Goal: Find specific page/section: Find specific page/section

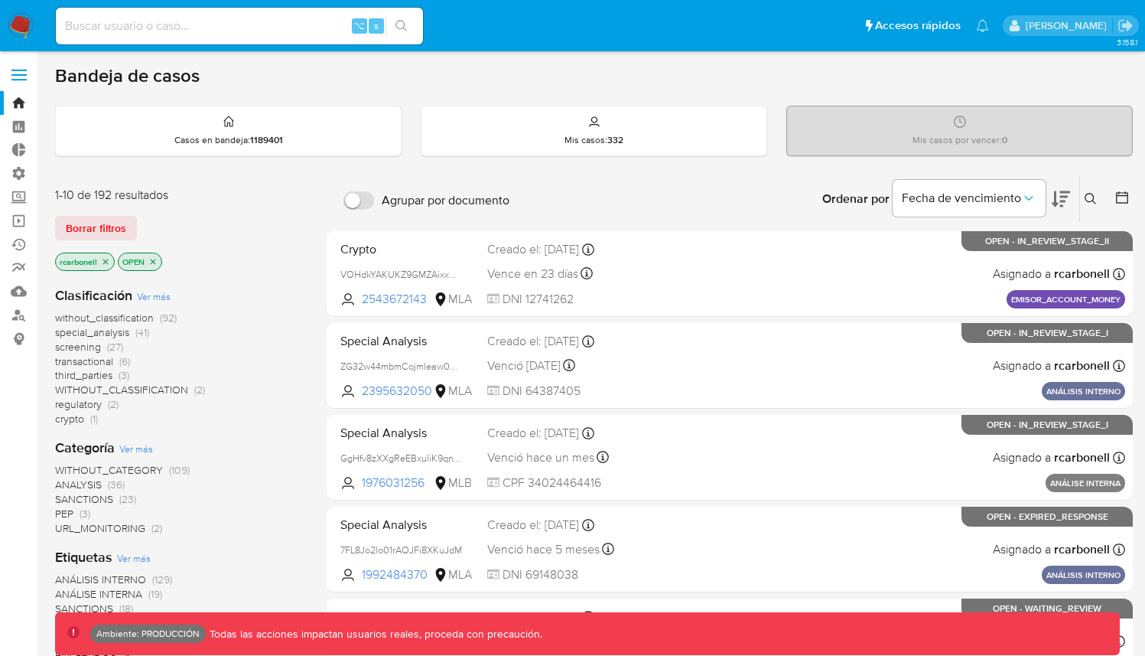
click at [13, 63] on label at bounding box center [19, 75] width 38 height 32
click at [0, 0] on input "checkbox" at bounding box center [0, 0] width 0 height 0
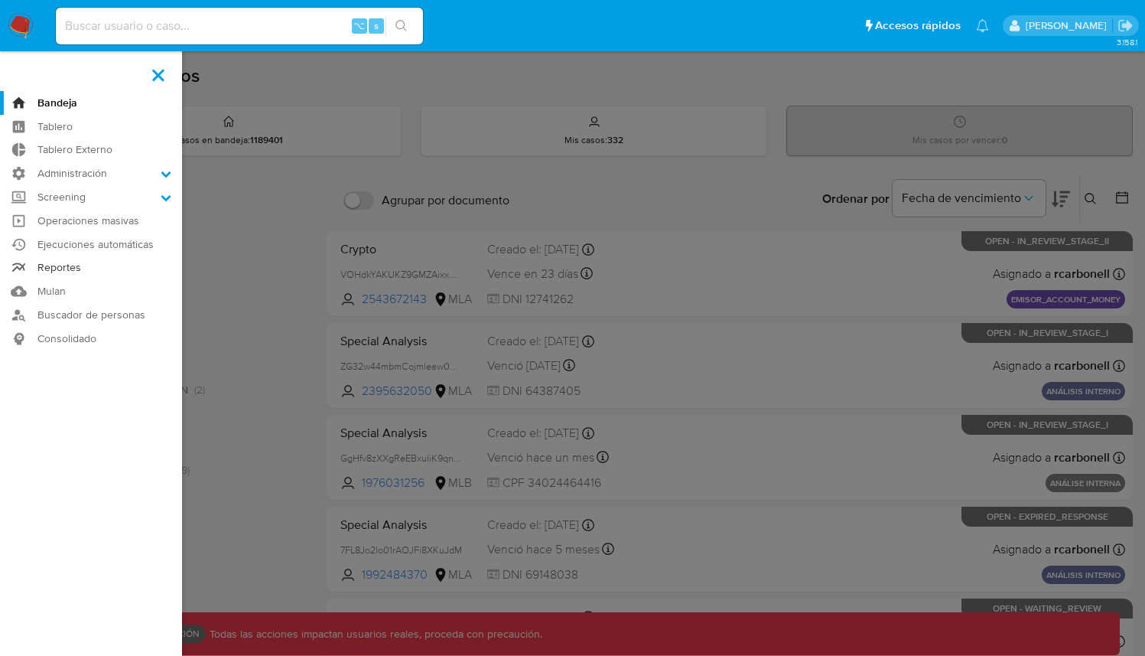
click at [60, 269] on link "Reportes" at bounding box center [91, 268] width 182 height 24
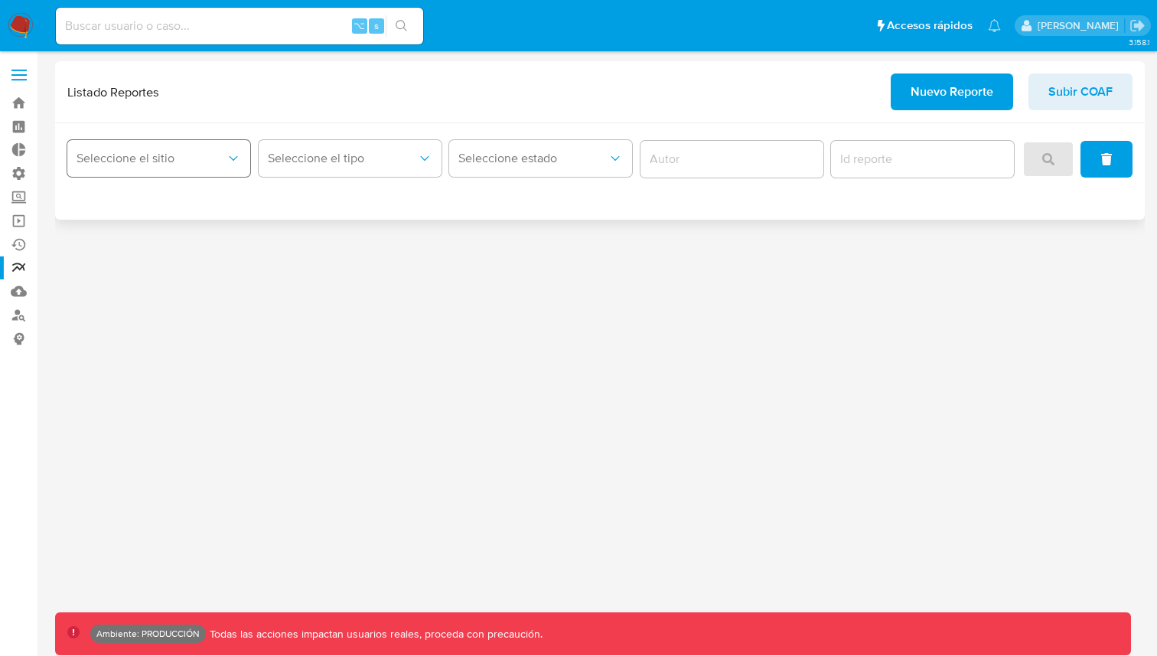
click at [194, 176] on div "Seleccione el sitio" at bounding box center [158, 158] width 183 height 47
click at [189, 147] on button "Seleccione el sitio" at bounding box center [158, 158] width 183 height 37
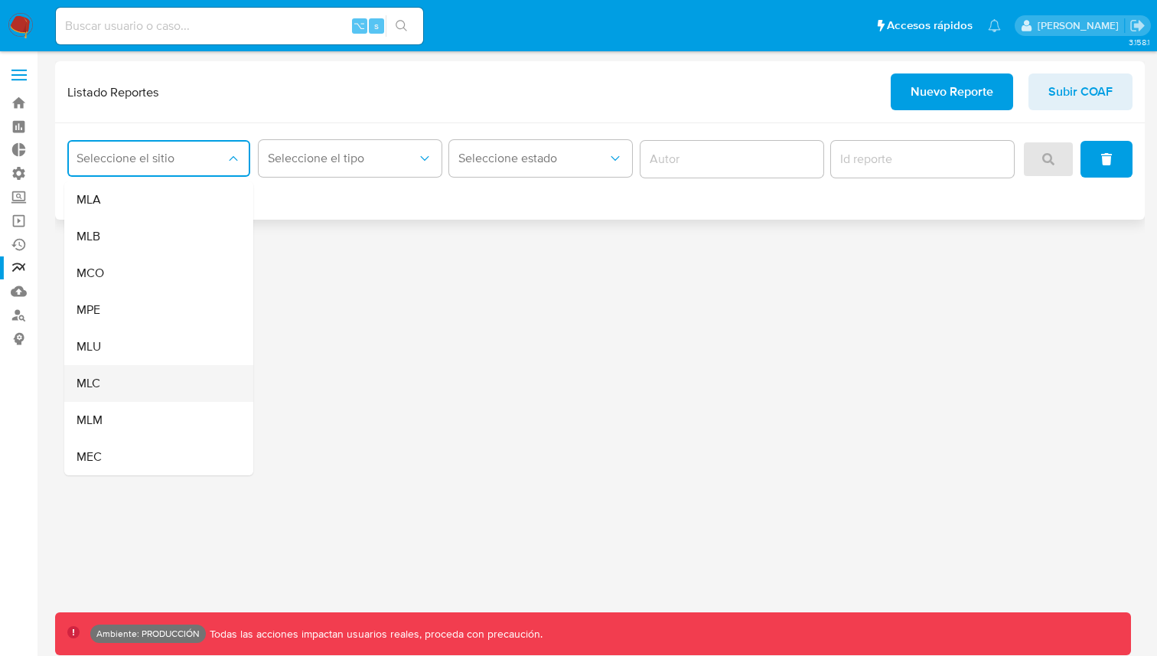
drag, startPoint x: 177, startPoint y: 194, endPoint x: 152, endPoint y: 378, distance: 185.2
click at [152, 377] on ul "MLA MLB MCO MPE MLU MLC MLM MEC" at bounding box center [158, 328] width 189 height 294
click at [155, 351] on div "MLU" at bounding box center [154, 346] width 155 height 37
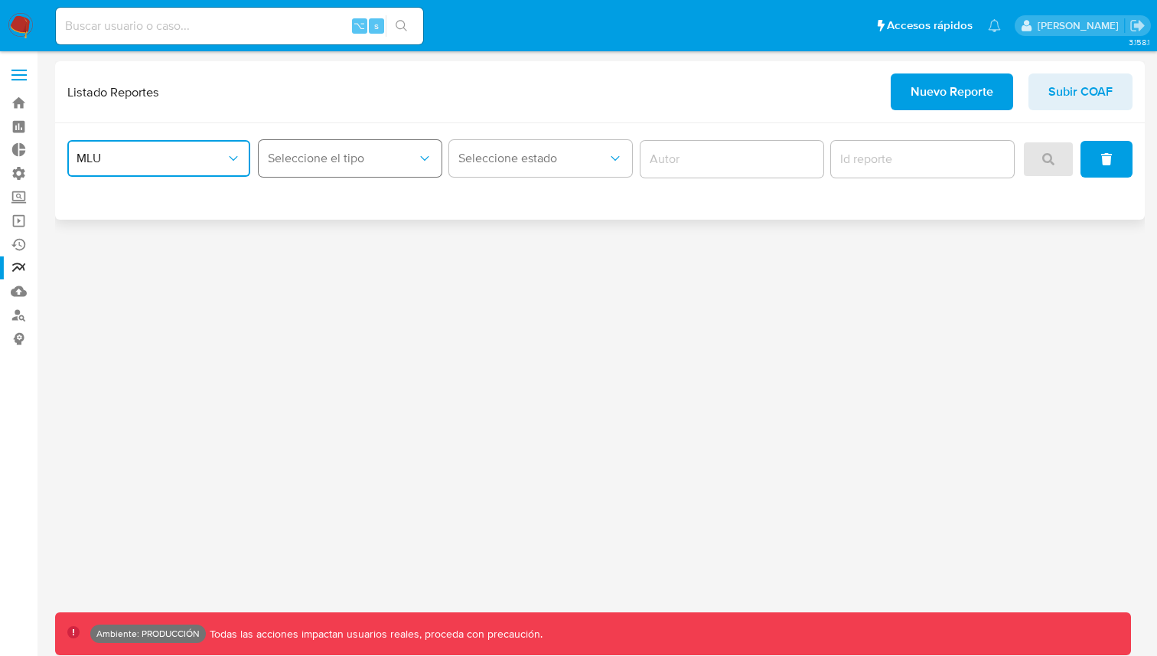
click at [327, 143] on button "Seleccione el tipo" at bounding box center [350, 158] width 183 height 37
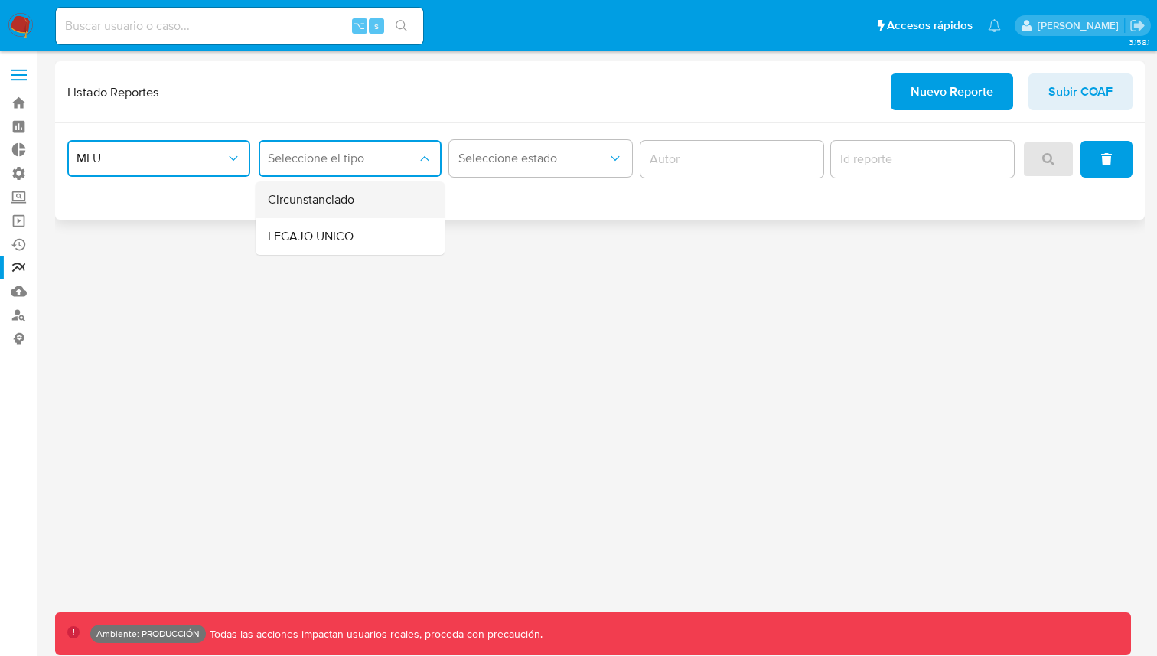
click at [330, 198] on span "Circunstanciado" at bounding box center [311, 199] width 86 height 15
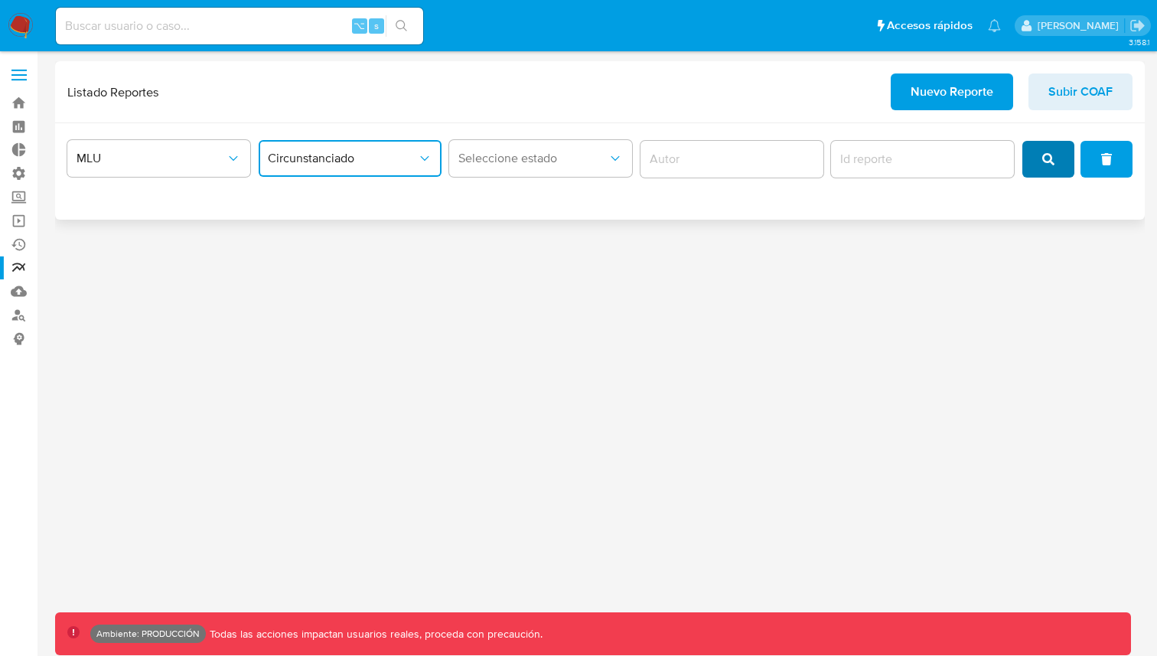
click at [1050, 174] on span "search" at bounding box center [1048, 159] width 12 height 34
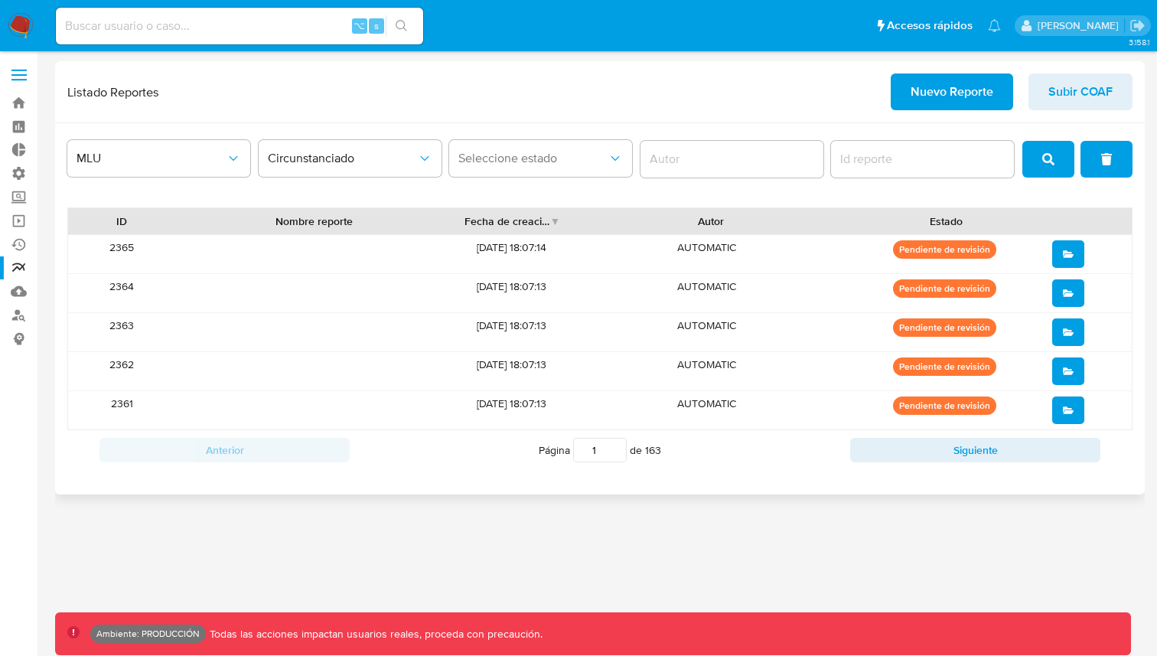
click at [890, 161] on input "report-id" at bounding box center [922, 159] width 183 height 20
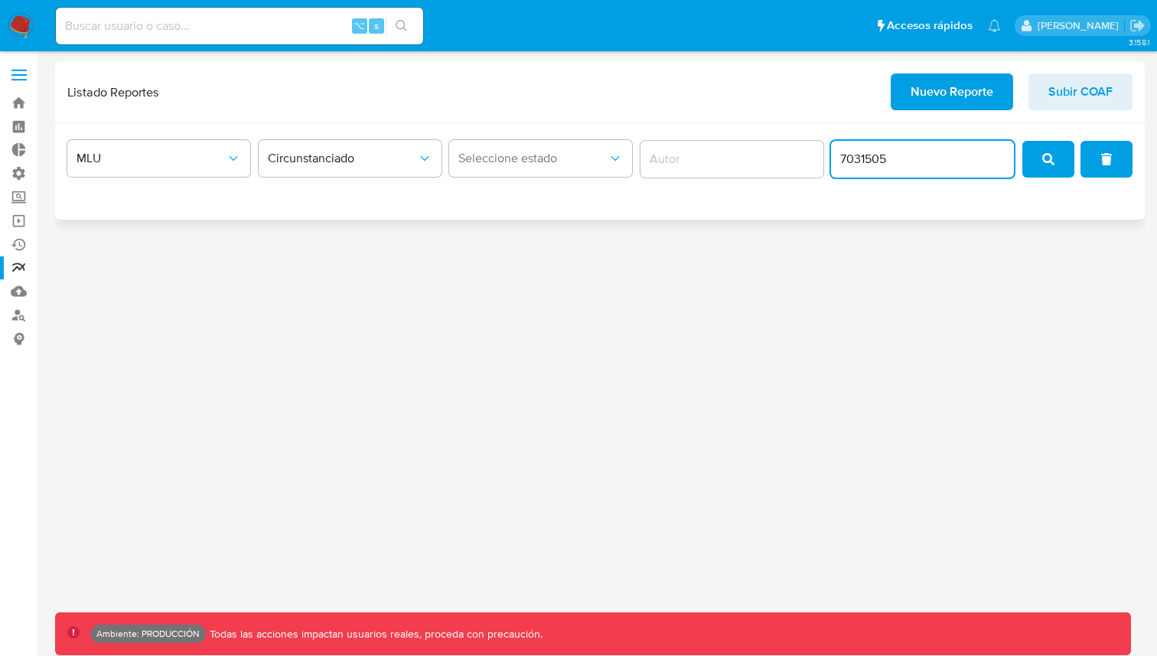
type input "7031505"
click at [1059, 158] on button "search" at bounding box center [1048, 159] width 52 height 37
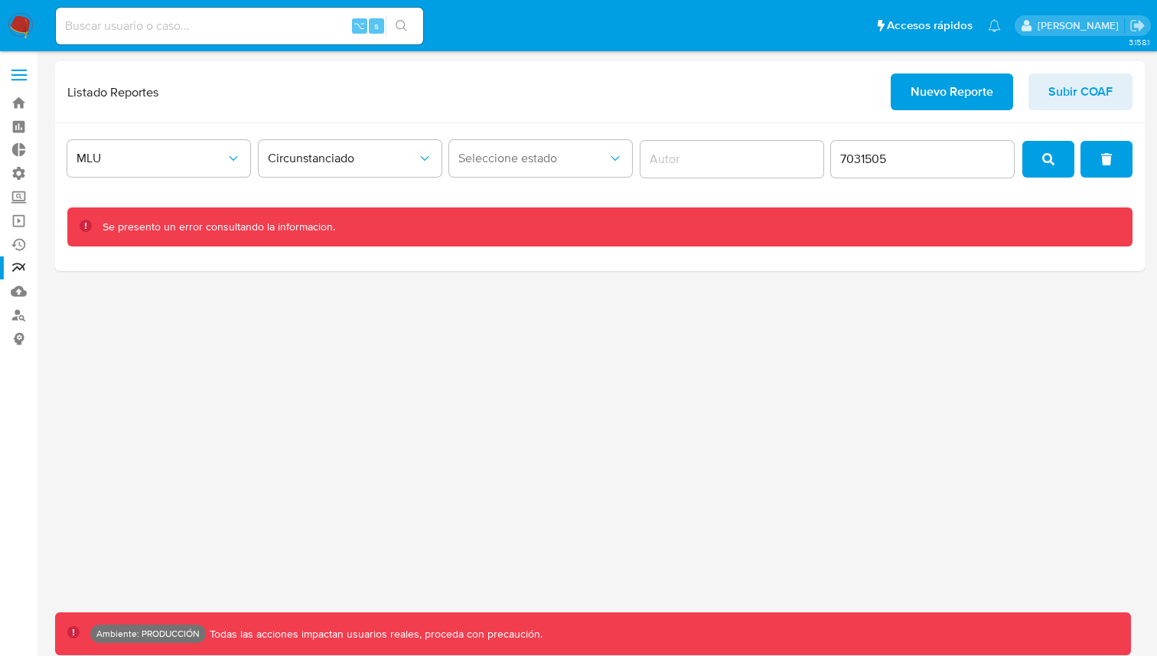
click at [977, 303] on div "3.158.1 Ambiente: PRODUCCIÓN Todas las acciones impactan usuarios reales, proce…" at bounding box center [599, 353] width 1089 height 584
click at [907, 159] on input "7031505" at bounding box center [922, 159] width 183 height 20
click at [1093, 160] on button "clear" at bounding box center [1106, 159] width 52 height 37
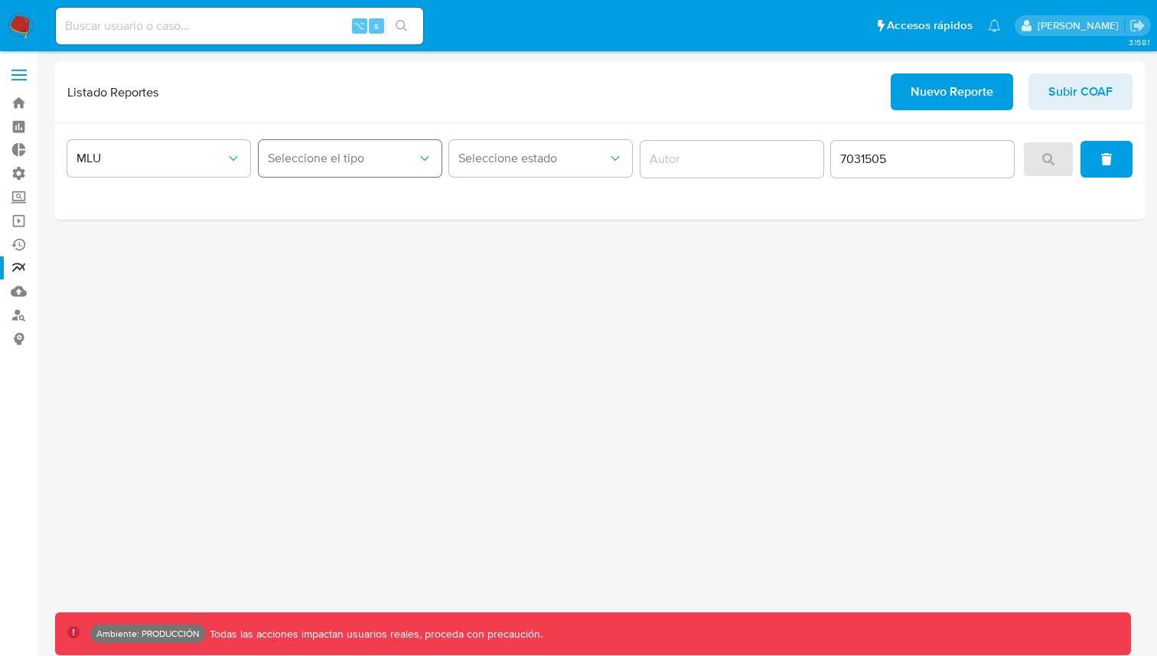
click at [380, 151] on span "Seleccione el tipo" at bounding box center [342, 158] width 149 height 15
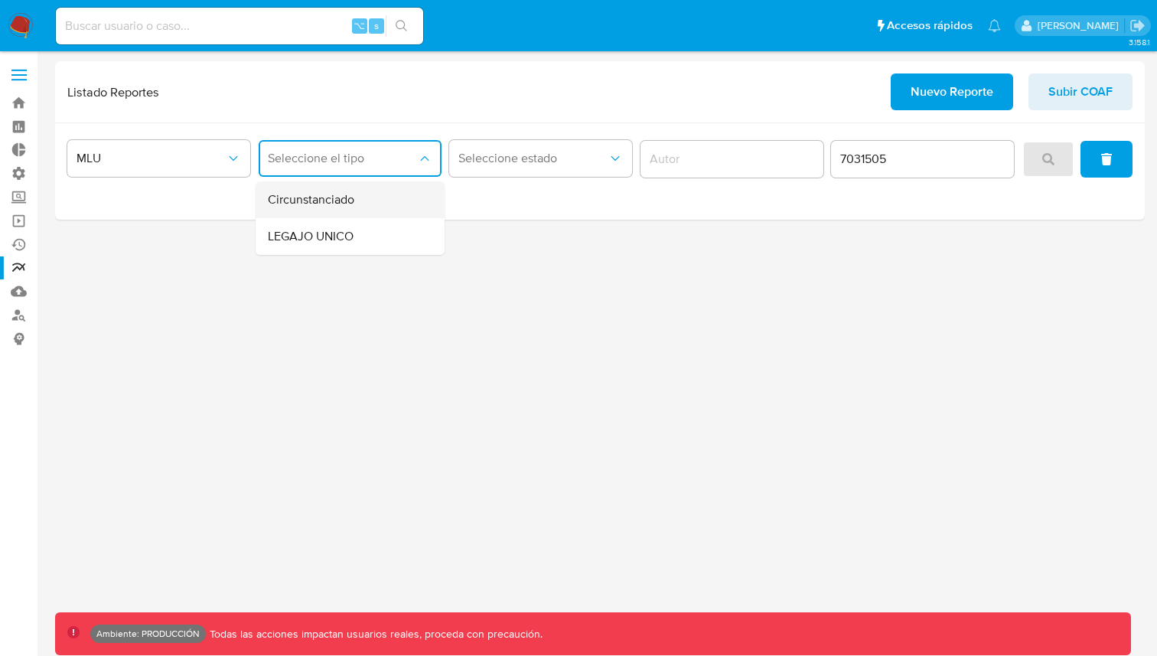
click at [360, 210] on div "Circunstanciado" at bounding box center [345, 199] width 155 height 37
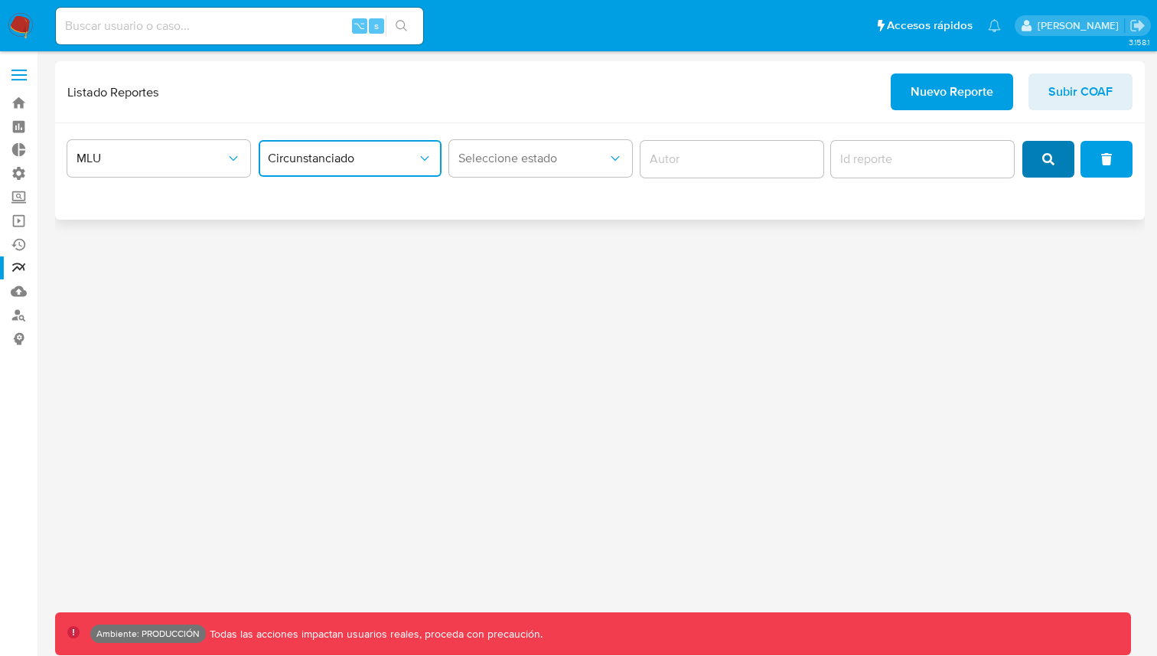
click at [1034, 164] on button "search" at bounding box center [1048, 159] width 52 height 37
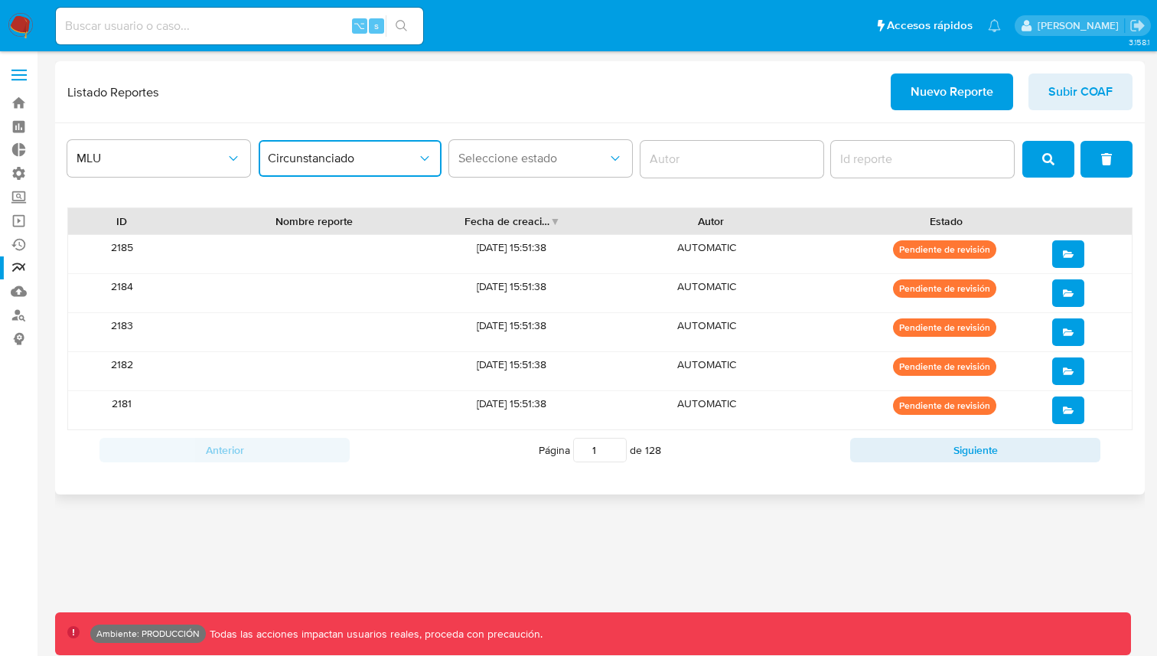
click at [943, 155] on input "report-id" at bounding box center [922, 159] width 183 height 20
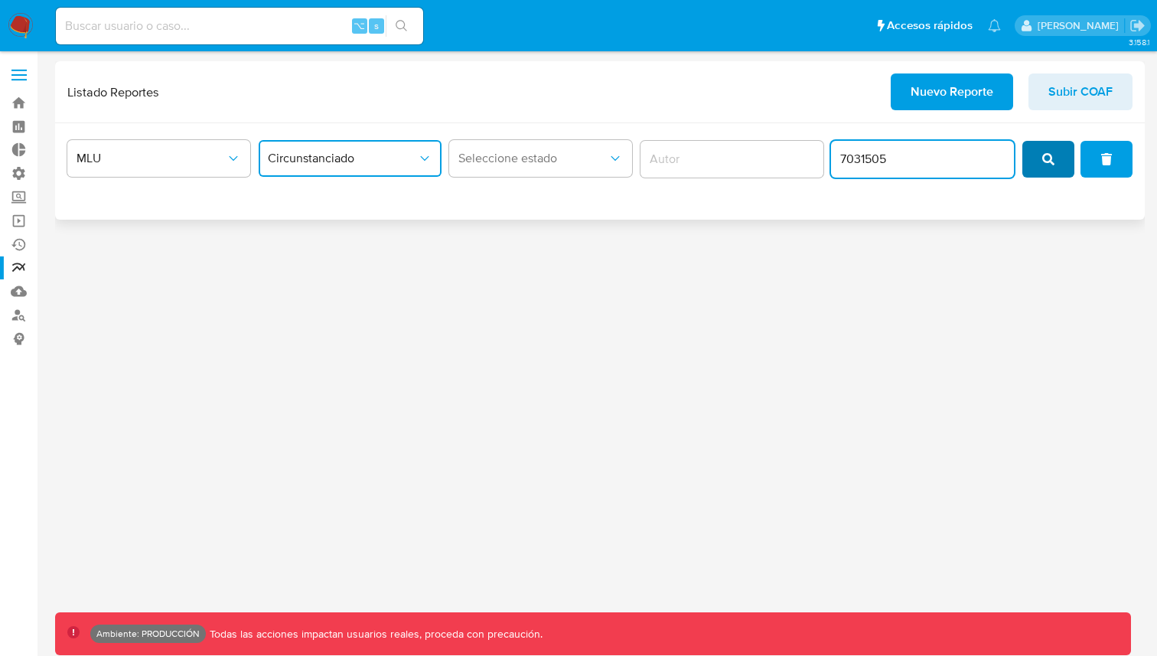
type input "7031505"
click at [1034, 159] on button "search" at bounding box center [1048, 159] width 52 height 37
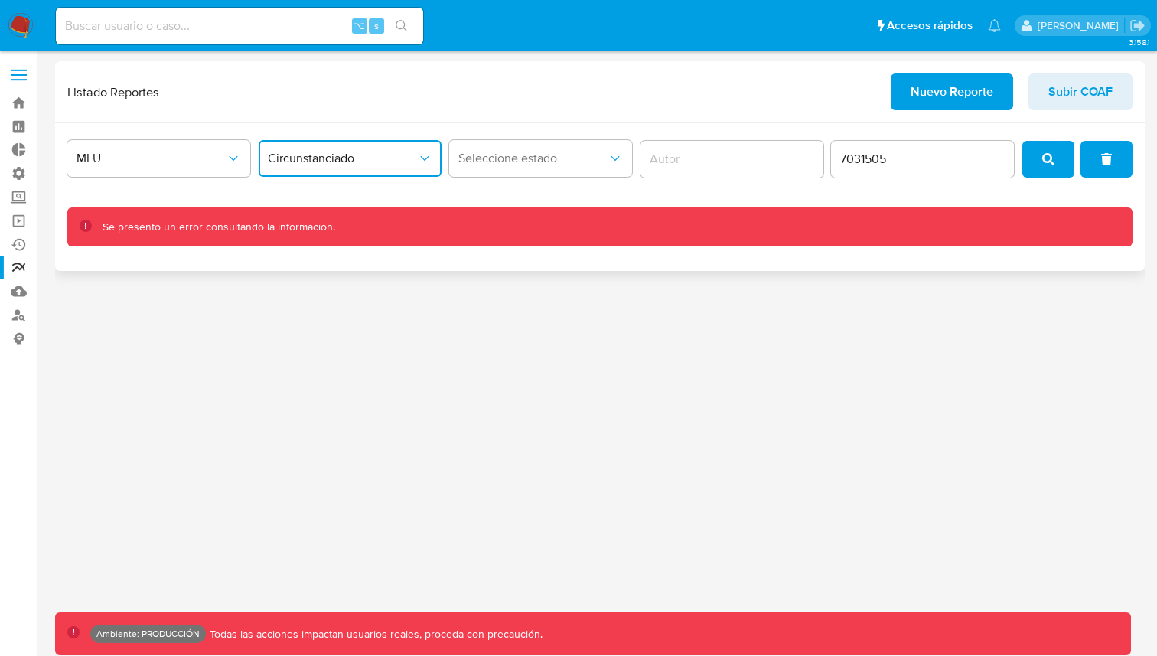
click at [933, 161] on input "7031505" at bounding box center [922, 159] width 183 height 20
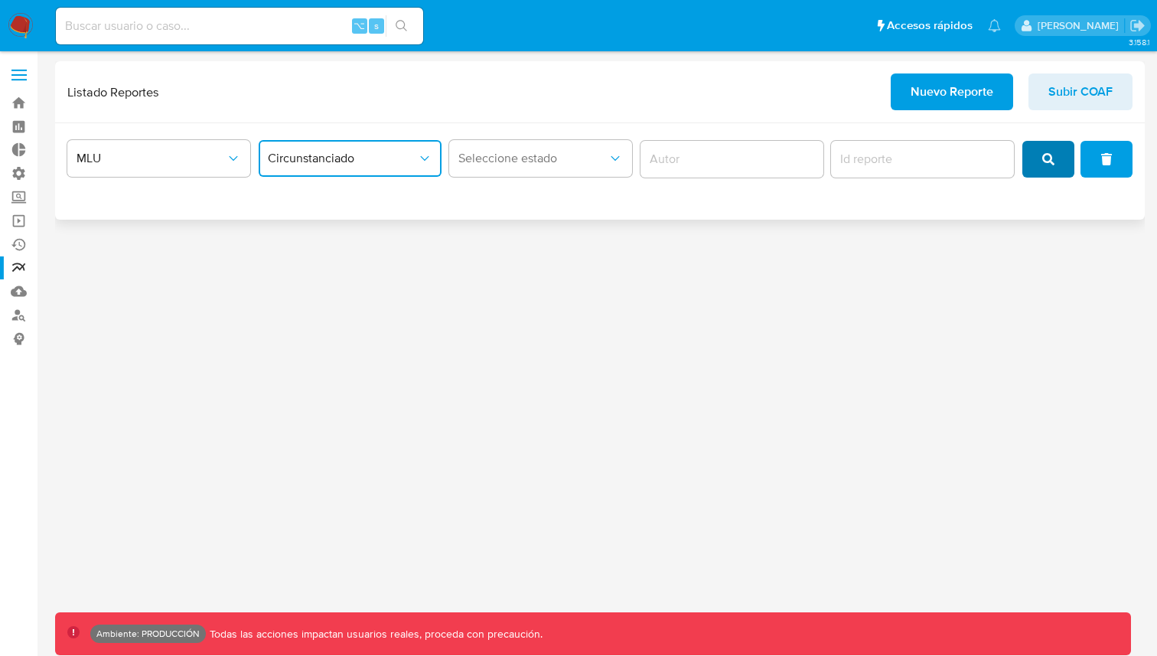
click at [1040, 167] on button "search" at bounding box center [1048, 159] width 52 height 37
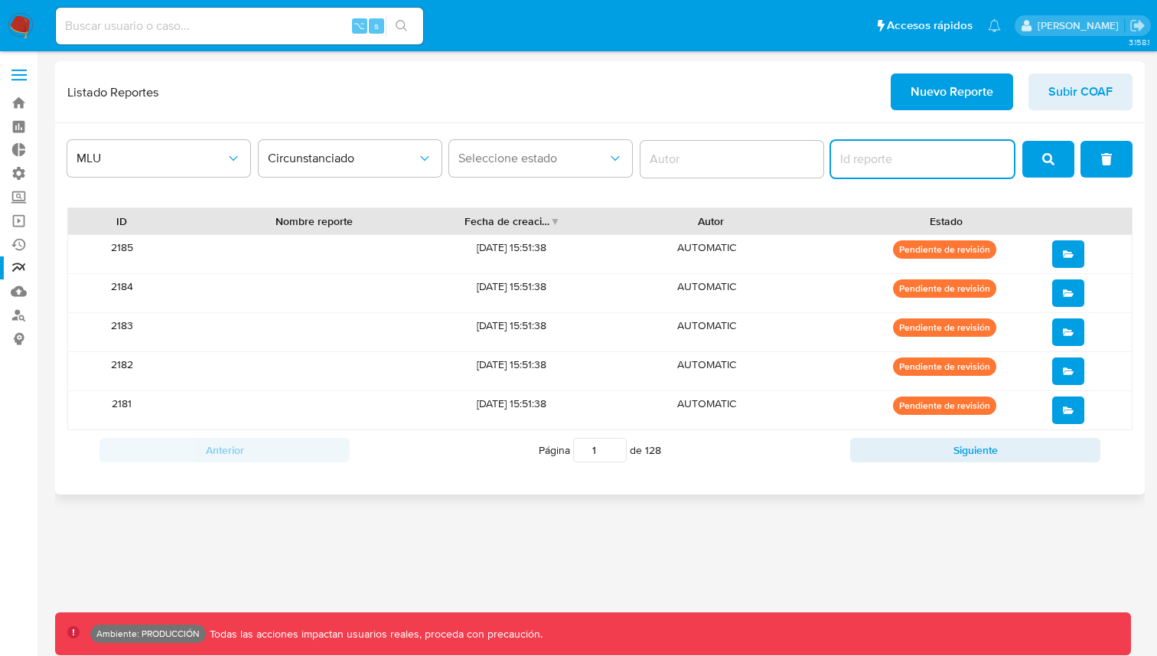
click at [932, 157] on input "report-id" at bounding box center [922, 159] width 183 height 20
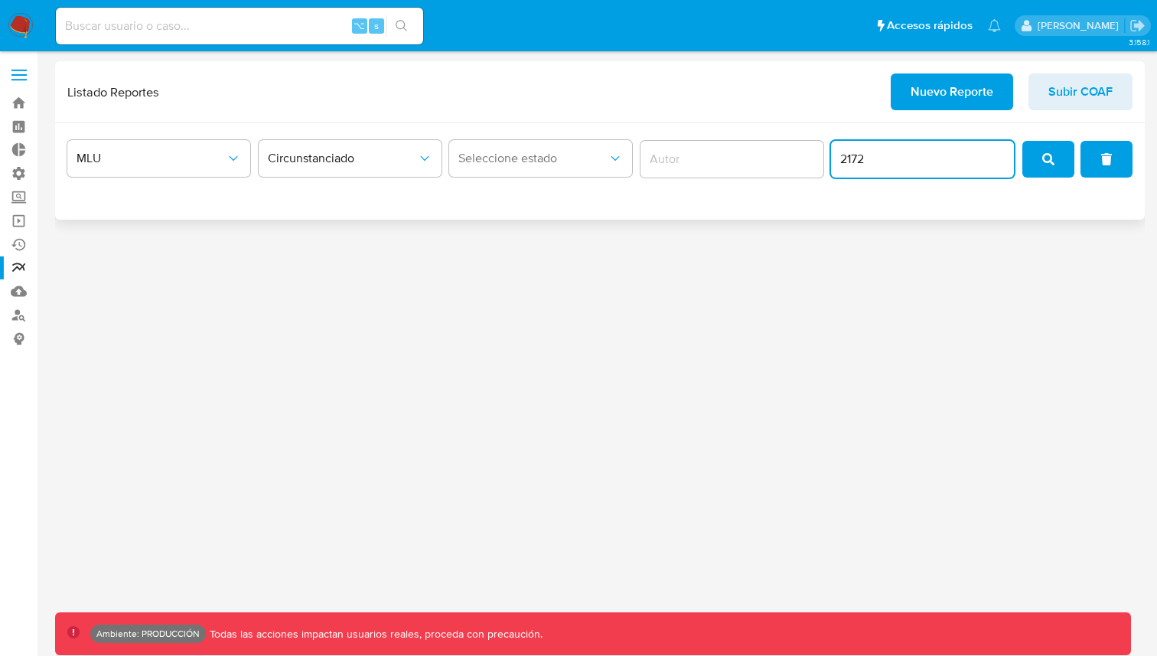
type input "2172"
click at [1033, 158] on button "search" at bounding box center [1048, 159] width 52 height 37
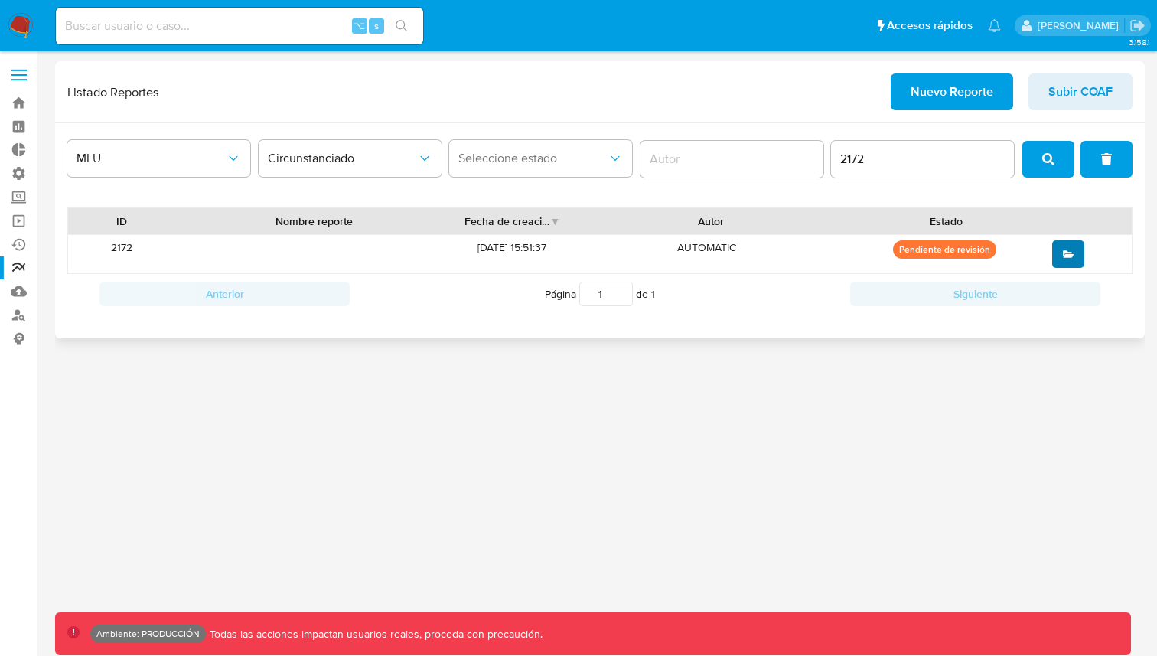
click at [1071, 247] on span "open" at bounding box center [1068, 254] width 11 height 24
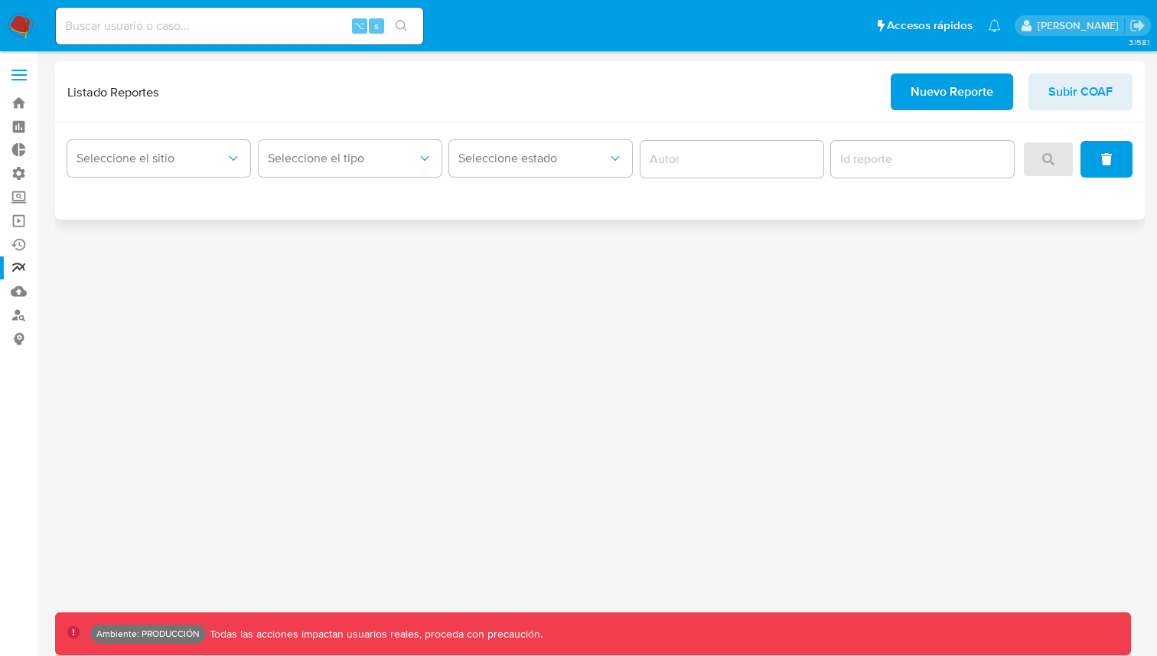
click at [916, 151] on input "report-id" at bounding box center [922, 159] width 183 height 20
paste input "2173"
type input "2173"
click at [139, 159] on span "Seleccione el sitio" at bounding box center [151, 158] width 149 height 15
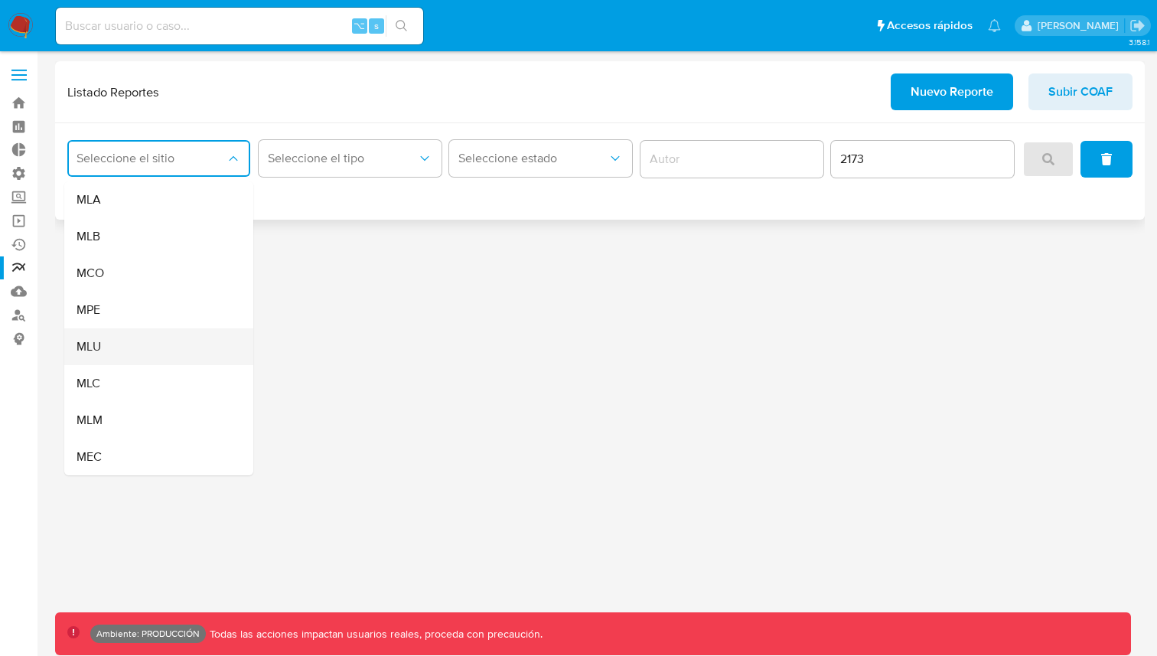
click at [116, 342] on div "MLU" at bounding box center [154, 346] width 155 height 37
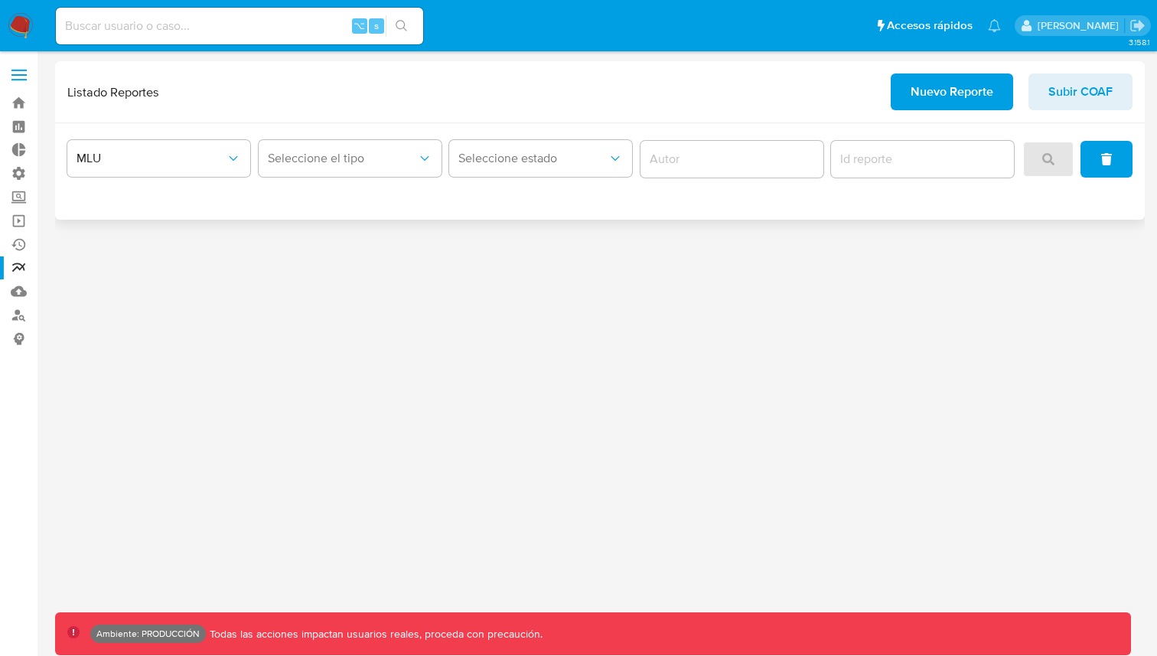
click at [305, 188] on div "MLU Seleccione el tipo Seleccione estado" at bounding box center [599, 171] width 1089 height 96
click at [341, 152] on button "Seleccione el tipo" at bounding box center [350, 158] width 183 height 37
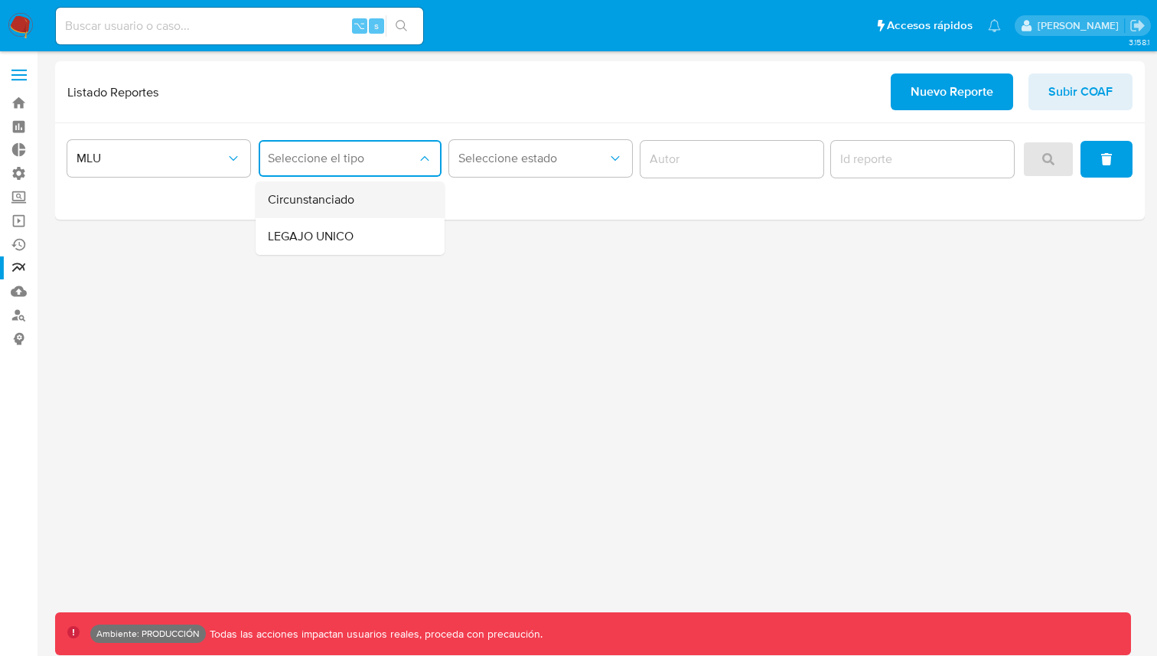
click at [350, 192] on span "Circunstanciado" at bounding box center [311, 199] width 86 height 15
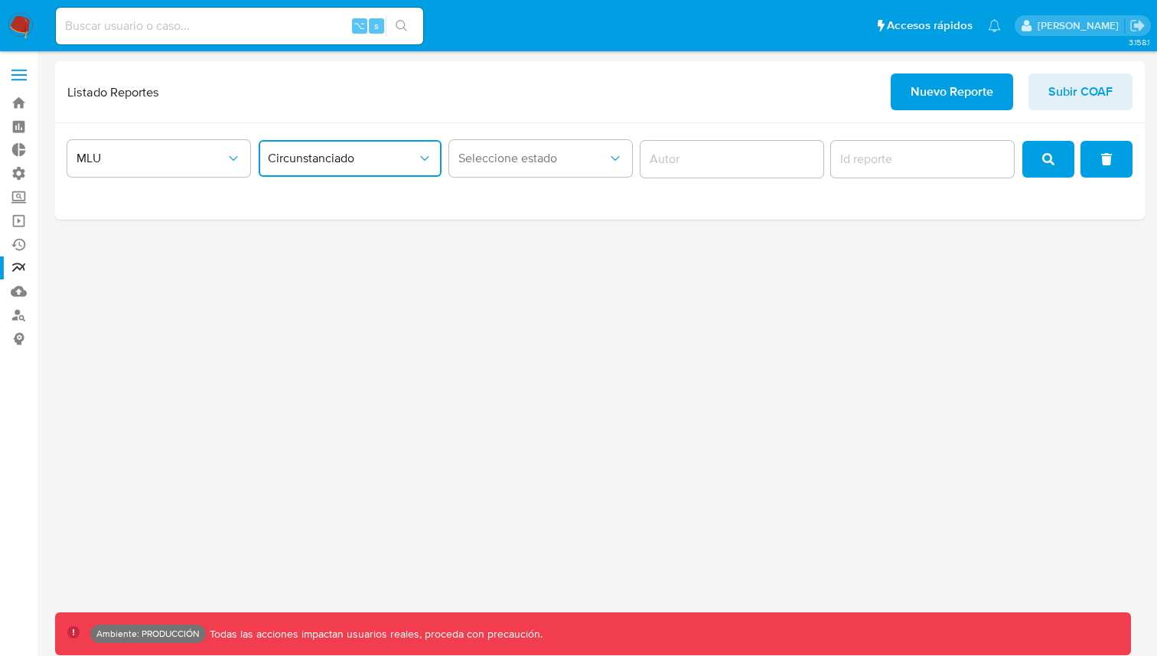
click at [960, 158] on input "report-id" at bounding box center [922, 159] width 183 height 20
type input "2173"
click at [1058, 166] on button "search" at bounding box center [1048, 159] width 52 height 37
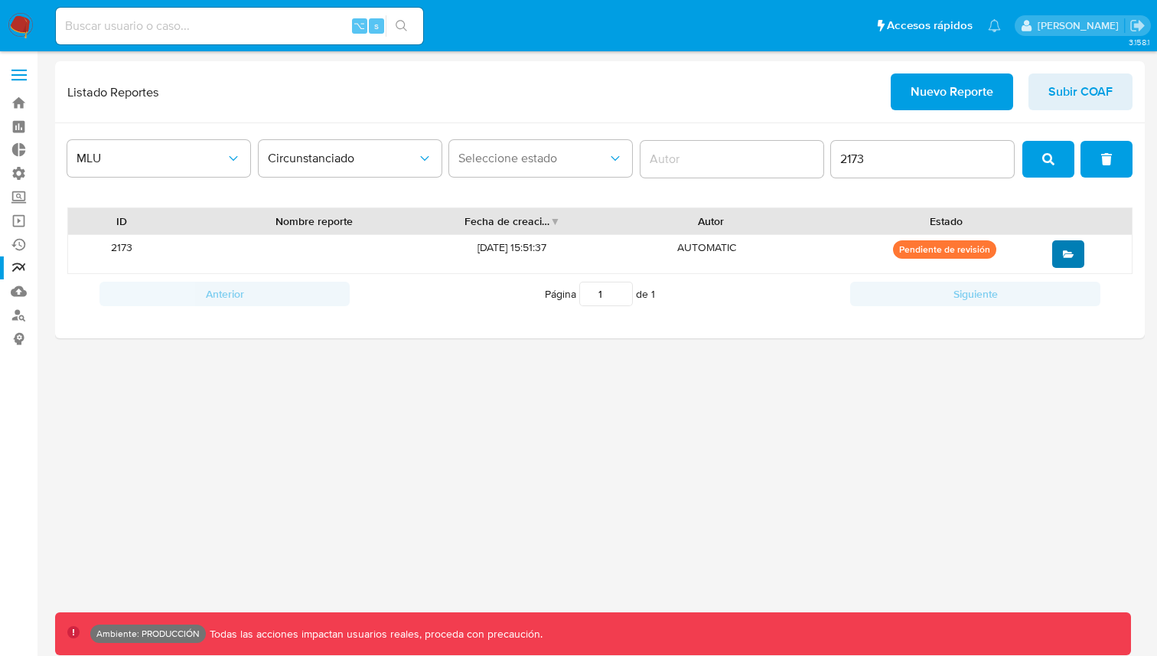
click at [1075, 249] on button "open" at bounding box center [1068, 254] width 32 height 28
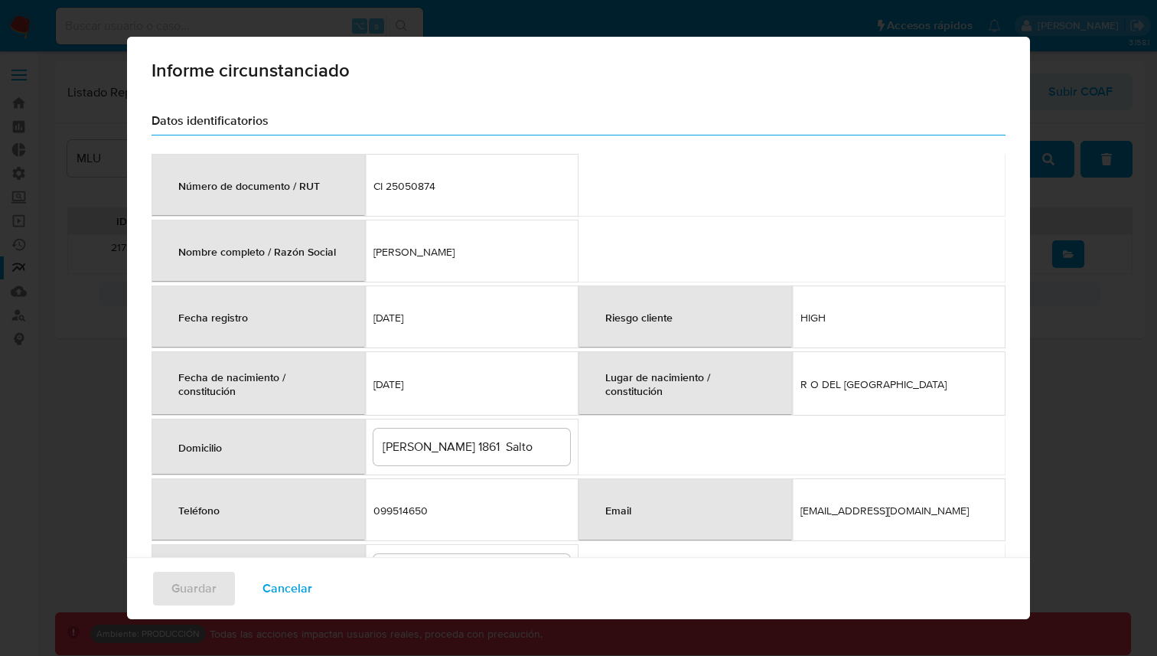
click at [1081, 258] on div "Informe circunstanciado Datos identificatorios Número de documento / RUT CI 250…" at bounding box center [578, 328] width 1157 height 656
click at [262, 575] on span "Cancelar" at bounding box center [287, 588] width 50 height 34
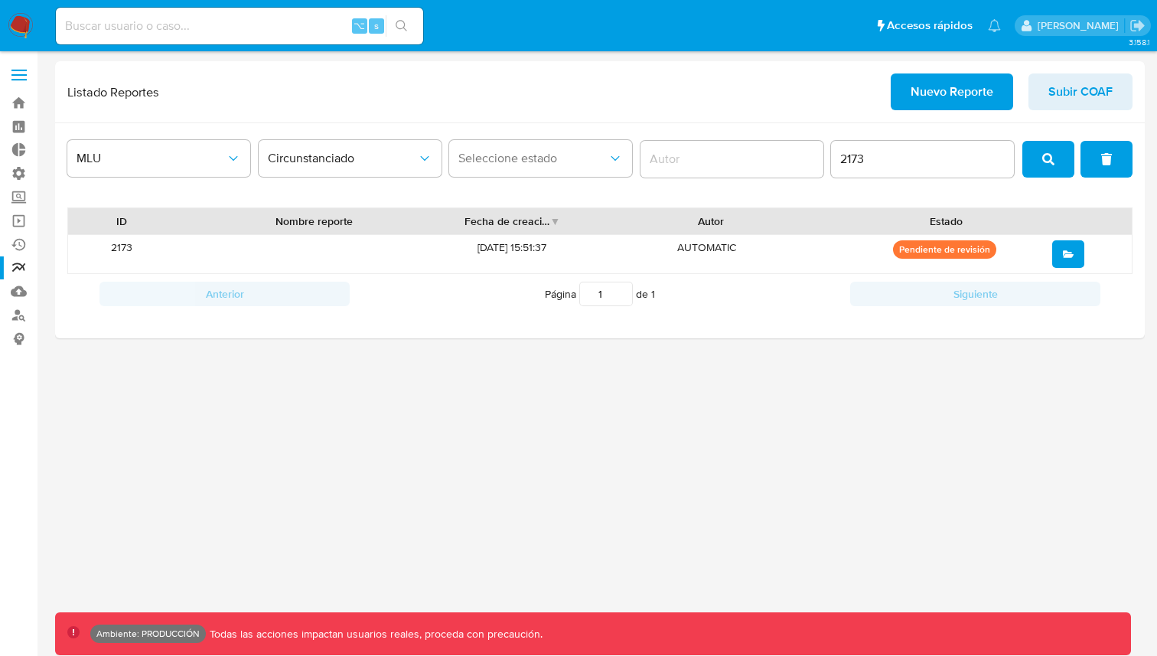
click at [457, 414] on div "3.158.1 Ambiente: PRODUCCIÓN Todas las acciones impactan usuarios reales, proce…" at bounding box center [599, 353] width 1089 height 584
click at [931, 415] on div "3.158.1 Ambiente: PRODUCCIÓN Todas las acciones impactan usuarios reales, proce…" at bounding box center [599, 353] width 1089 height 584
